Goal: Navigation & Orientation: Find specific page/section

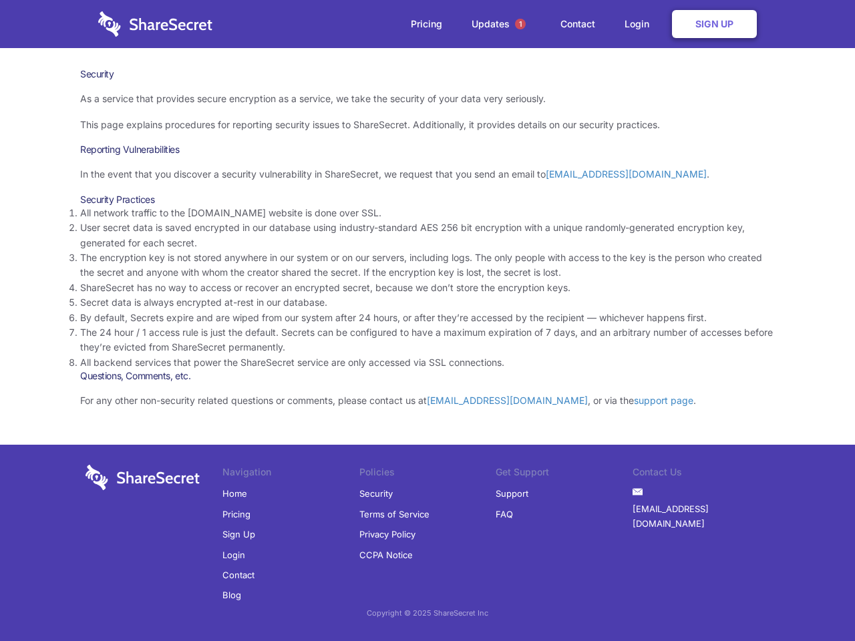
click at [428, 321] on li "By default, Secrets expire and are wiped from our system after 24 hours, or aft…" at bounding box center [427, 318] width 695 height 15
click at [520, 24] on span "1" at bounding box center [520, 24] width 11 height 11
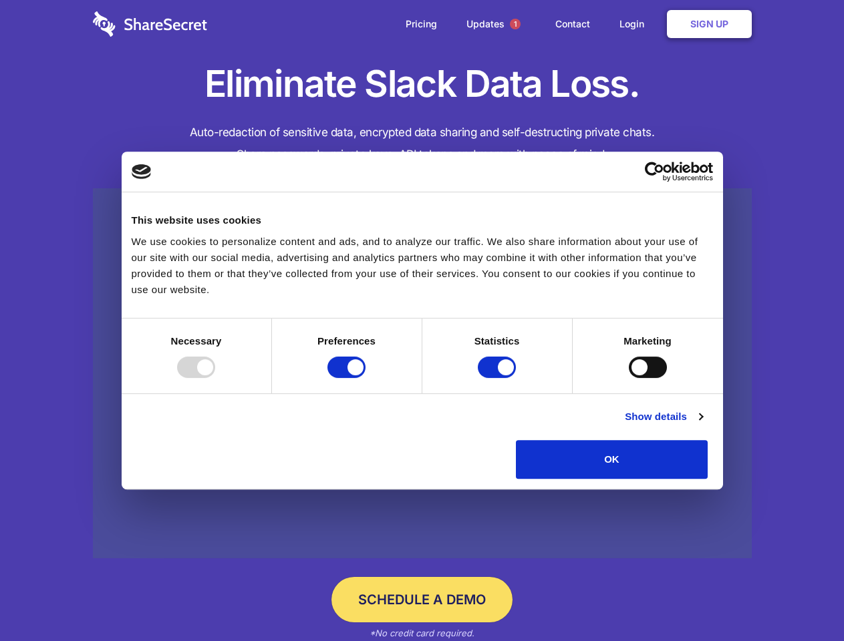
click at [215, 378] on div at bounding box center [196, 367] width 38 height 21
click at [365, 378] on input "Preferences" at bounding box center [346, 367] width 38 height 21
checkbox input "false"
click at [498, 378] on input "Statistics" at bounding box center [497, 367] width 38 height 21
checkbox input "false"
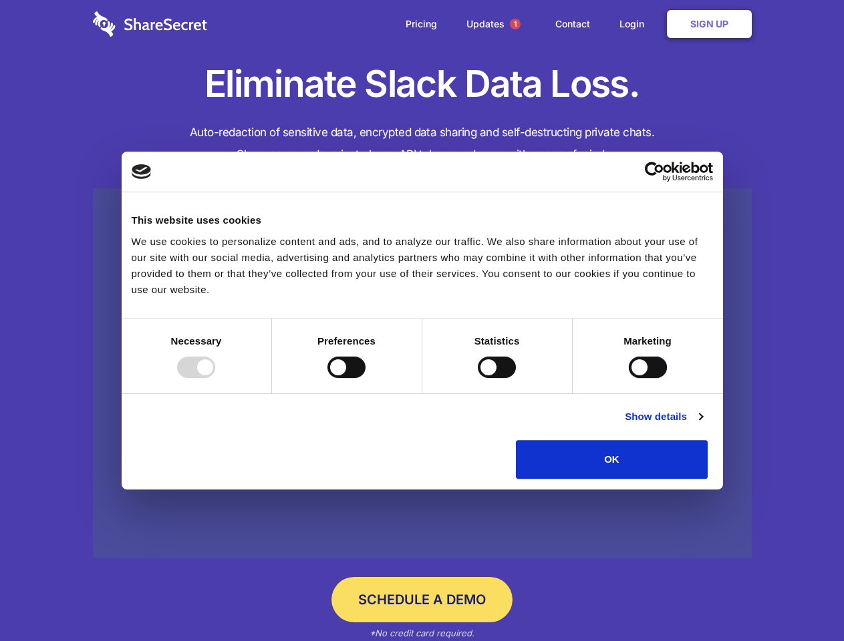
click at [629, 378] on input "Marketing" at bounding box center [648, 367] width 38 height 21
checkbox input "true"
click at [702, 425] on link "Show details" at bounding box center [663, 417] width 77 height 16
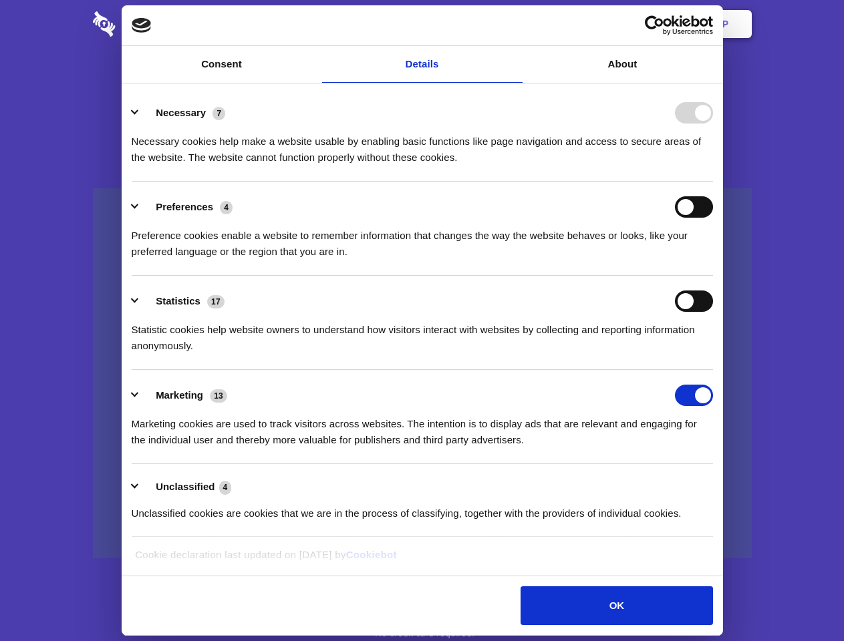
click at [713, 182] on li "Necessary 7 Necessary cookies help make a website usable by enabling basic func…" at bounding box center [422, 135] width 581 height 94
click at [514, 24] on span "1" at bounding box center [515, 24] width 11 height 11
